Goal: Obtain resource: Download file/media

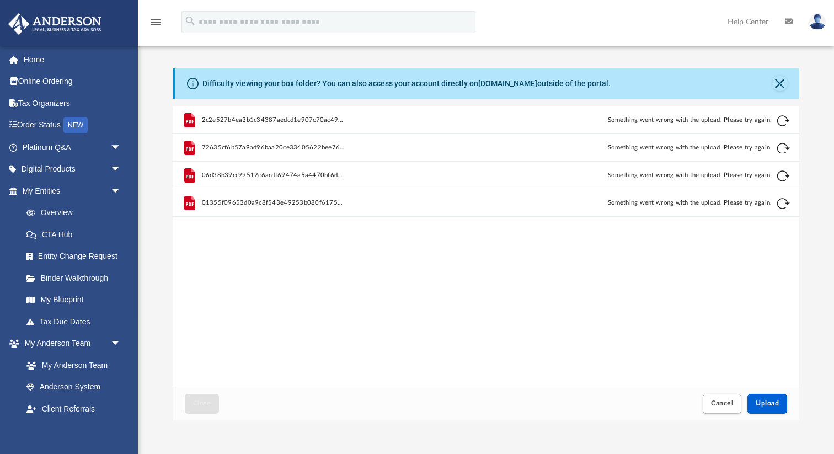
scroll to position [280, 626]
click at [780, 128] on div "Retry" at bounding box center [749, 129] width 83 height 17
click at [780, 115] on button "Retry" at bounding box center [783, 120] width 13 height 13
click at [784, 143] on button "Retry" at bounding box center [783, 148] width 13 height 13
click at [784, 174] on button "Retry" at bounding box center [783, 175] width 13 height 13
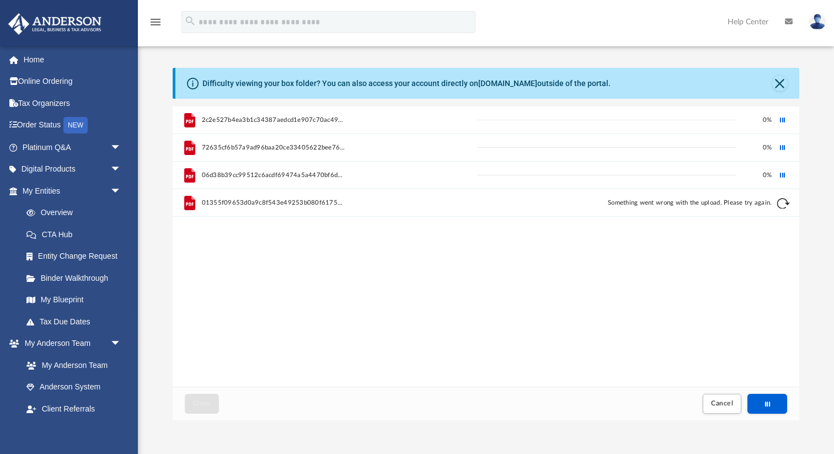
click at [784, 203] on button "Retry" at bounding box center [783, 203] width 13 height 13
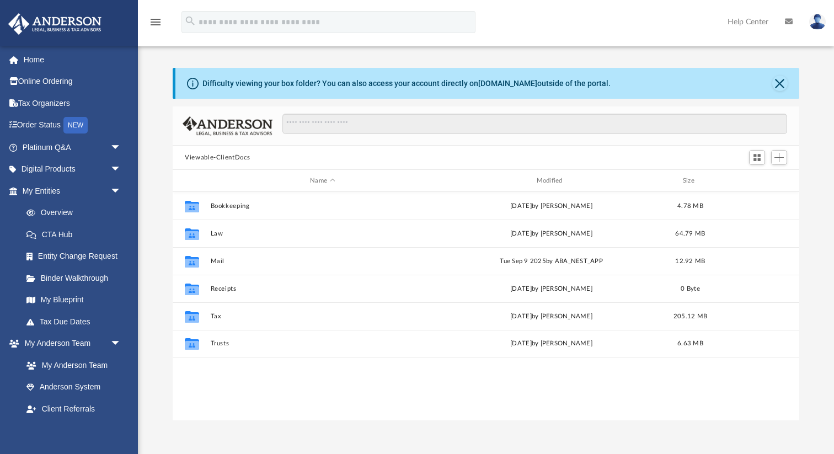
scroll to position [250, 626]
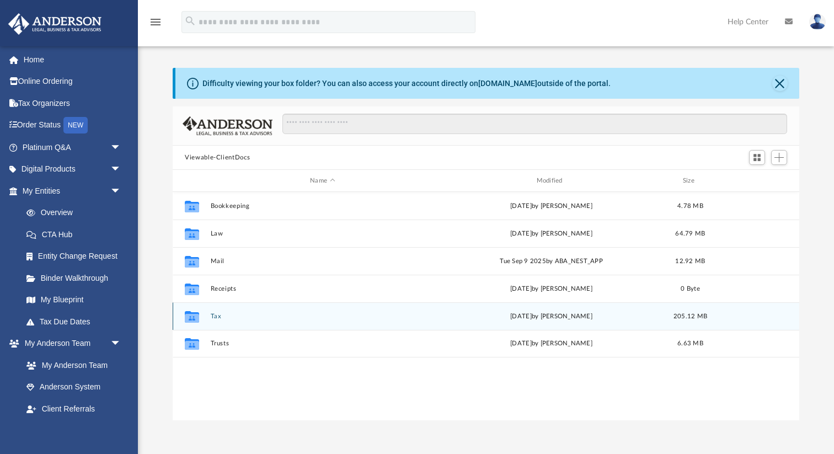
click at [221, 320] on div "Collaborated Folder Tax [DATE] by [PERSON_NAME] 205.12 MB" at bounding box center [486, 316] width 627 height 28
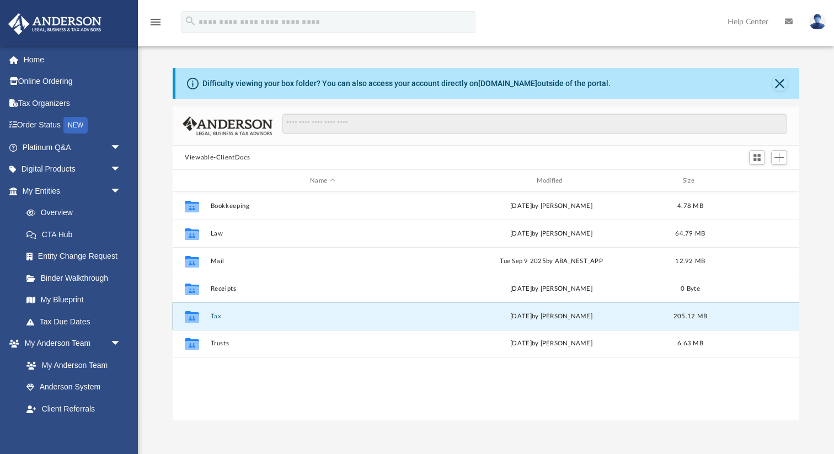
click at [218, 317] on button "Tax" at bounding box center [323, 316] width 224 height 7
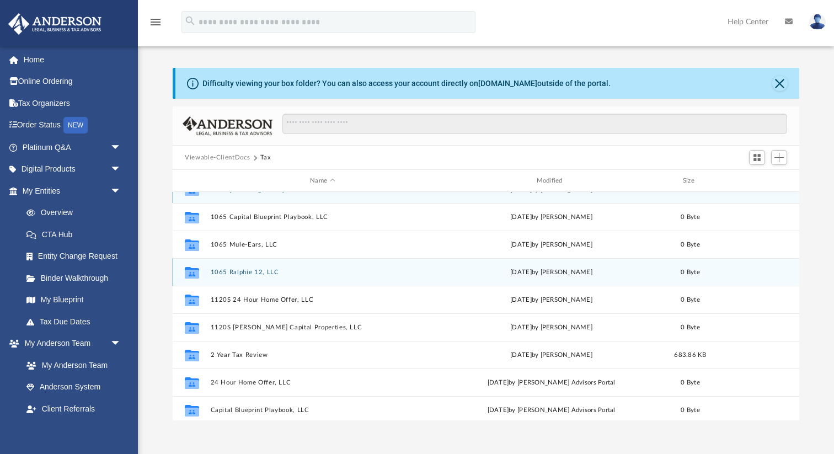
scroll to position [20, 0]
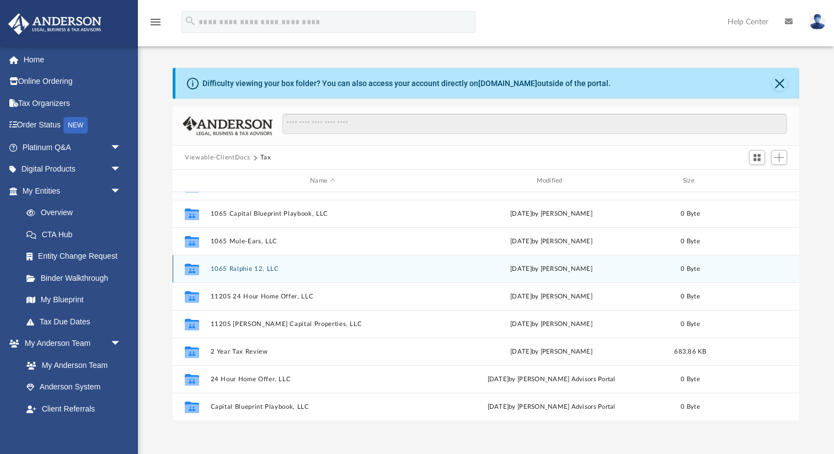
click at [425, 259] on div "Collaborated Folder 1065 Ralphie 12, LLC [DATE] by [PERSON_NAME] 0 Byte" at bounding box center [486, 269] width 627 height 28
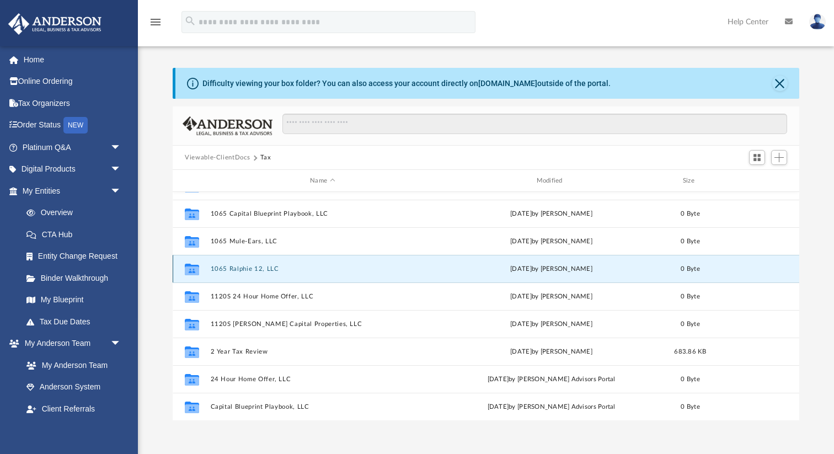
click at [425, 264] on div "Collaborated Folder 1065 Ralphie 12, LLC [DATE] by [PERSON_NAME] 0 Byte" at bounding box center [486, 269] width 627 height 28
click at [272, 265] on button "1065 Ralphie 12, LLC" at bounding box center [323, 268] width 224 height 7
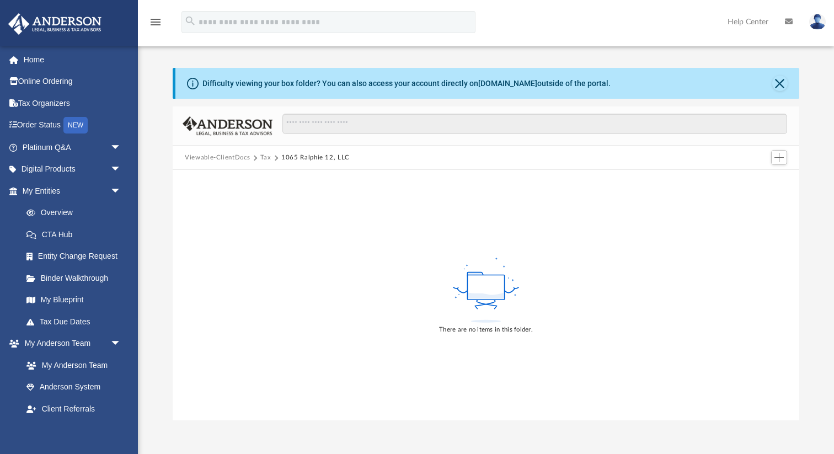
click at [264, 158] on button "Tax" at bounding box center [265, 158] width 11 height 10
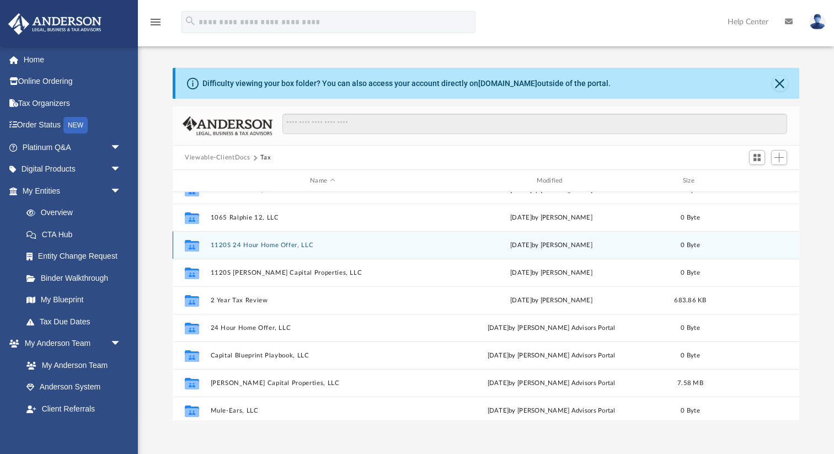
scroll to position [130, 0]
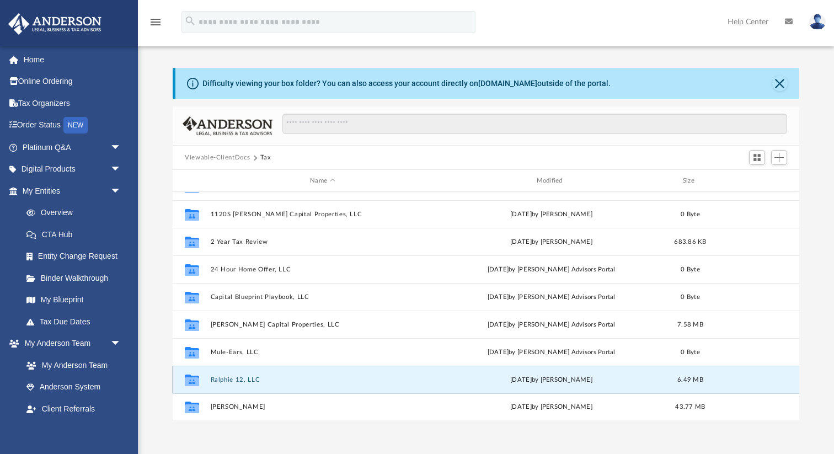
click at [255, 379] on button "Ralphie 12, LLC" at bounding box center [323, 379] width 224 height 7
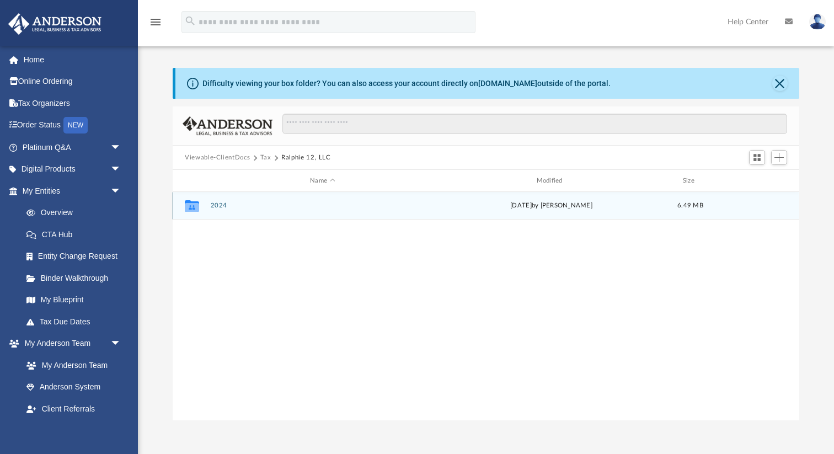
click at [221, 207] on button "2024" at bounding box center [323, 205] width 224 height 7
click at [265, 204] on button "Digital Tax Organizer" at bounding box center [323, 205] width 224 height 7
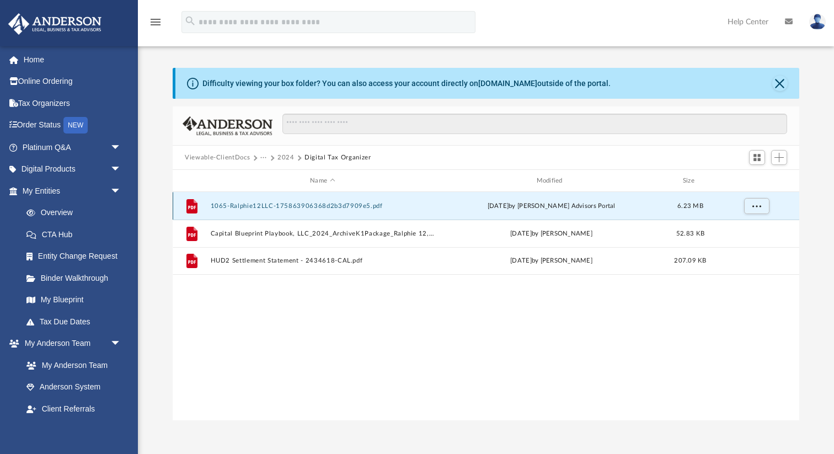
click at [265, 204] on button "1065-Ralphie12LLC-175863906368d2b3d7909e5.pdf" at bounding box center [323, 205] width 224 height 7
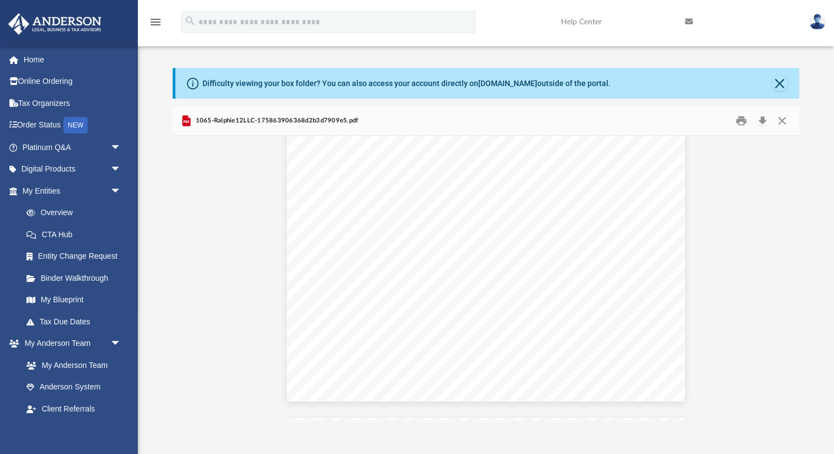
scroll to position [2406, 0]
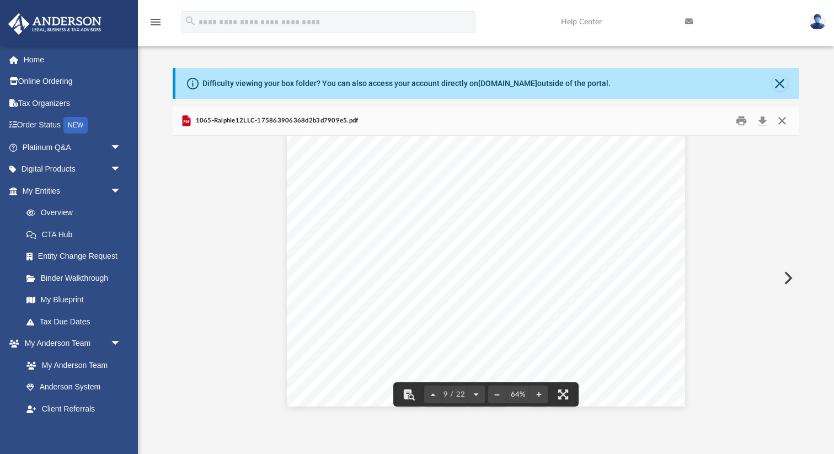
click at [787, 124] on button "Close" at bounding box center [782, 121] width 20 height 17
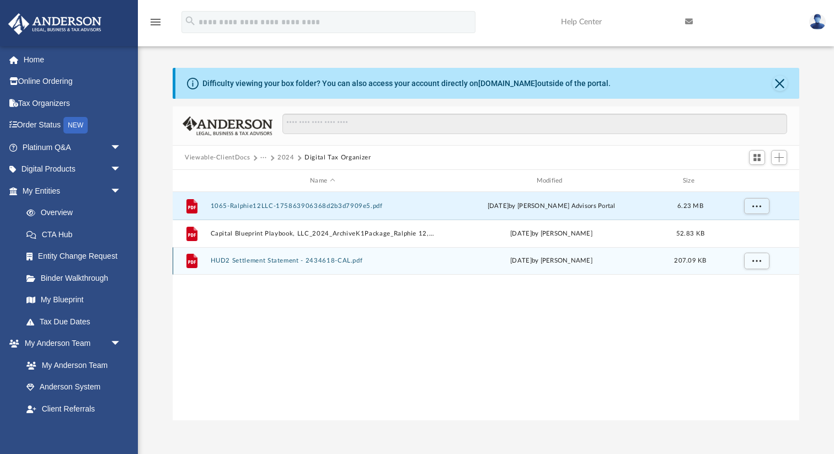
click at [353, 263] on button "HUD2 Settlement Statement - 2434618-CAL.pdf" at bounding box center [323, 260] width 224 height 7
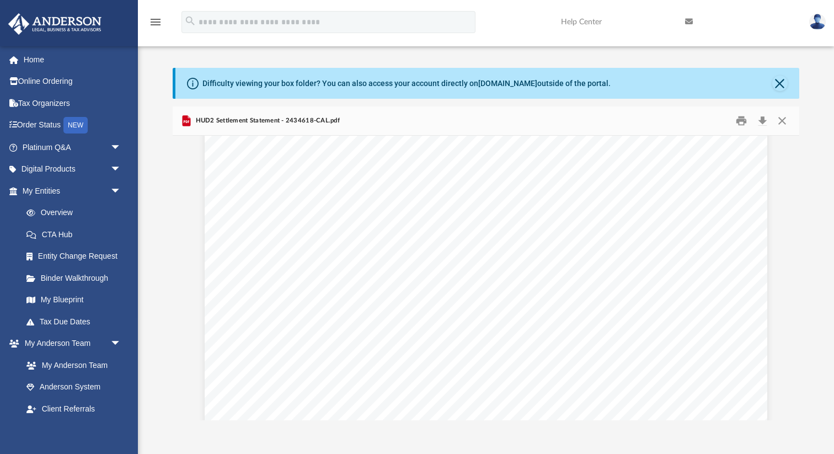
scroll to position [59, 0]
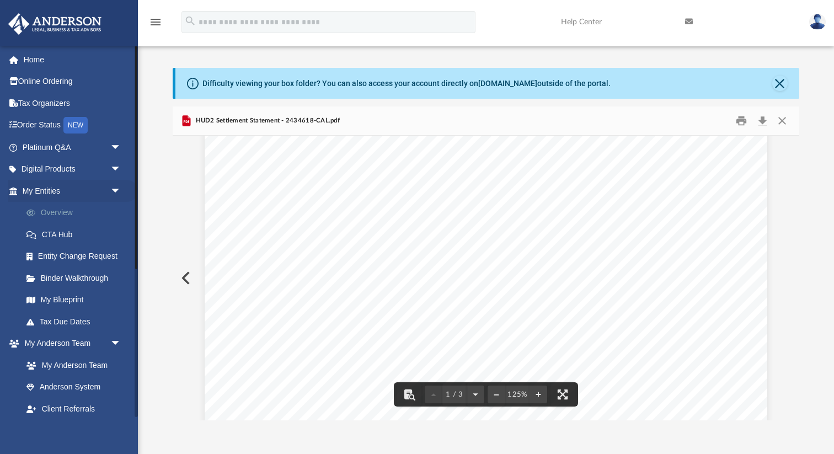
click at [65, 213] on link "Overview" at bounding box center [76, 213] width 122 height 22
